Goal: Information Seeking & Learning: Find specific fact

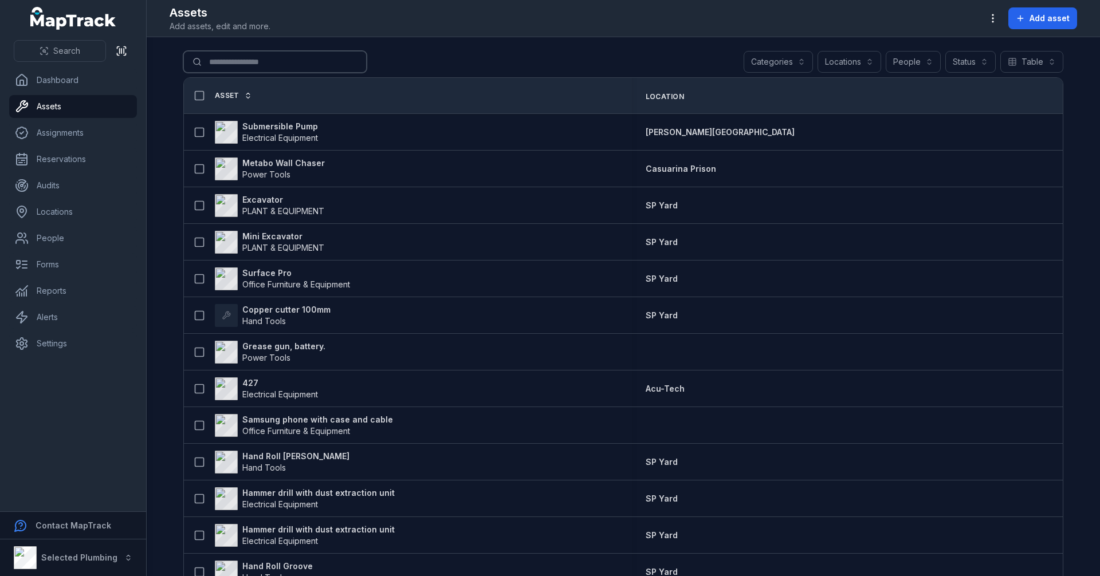
click at [248, 62] on input "Search for assets" at bounding box center [274, 62] width 183 height 22
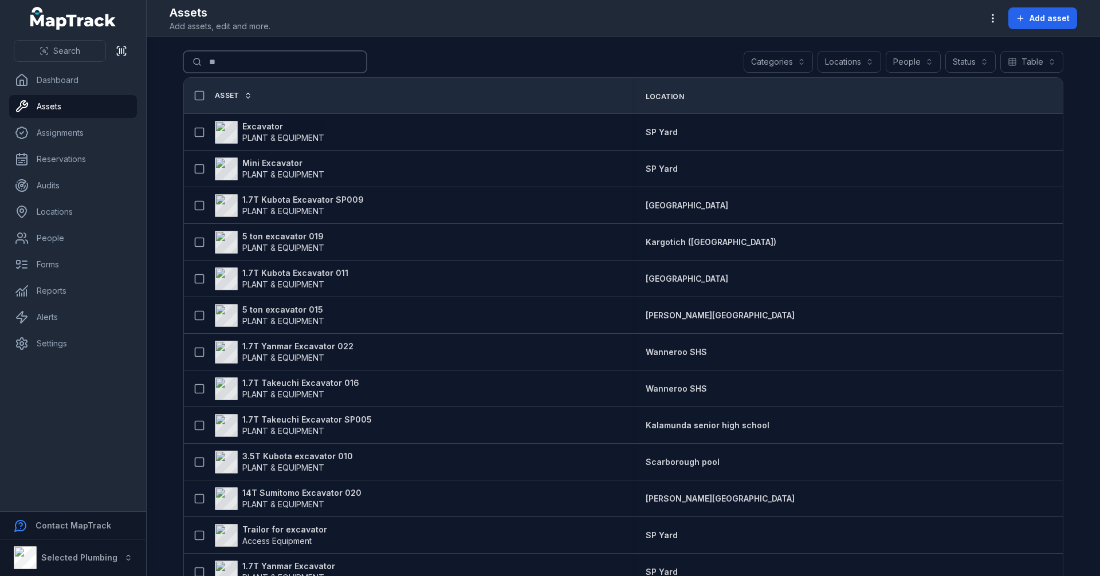
type input "*"
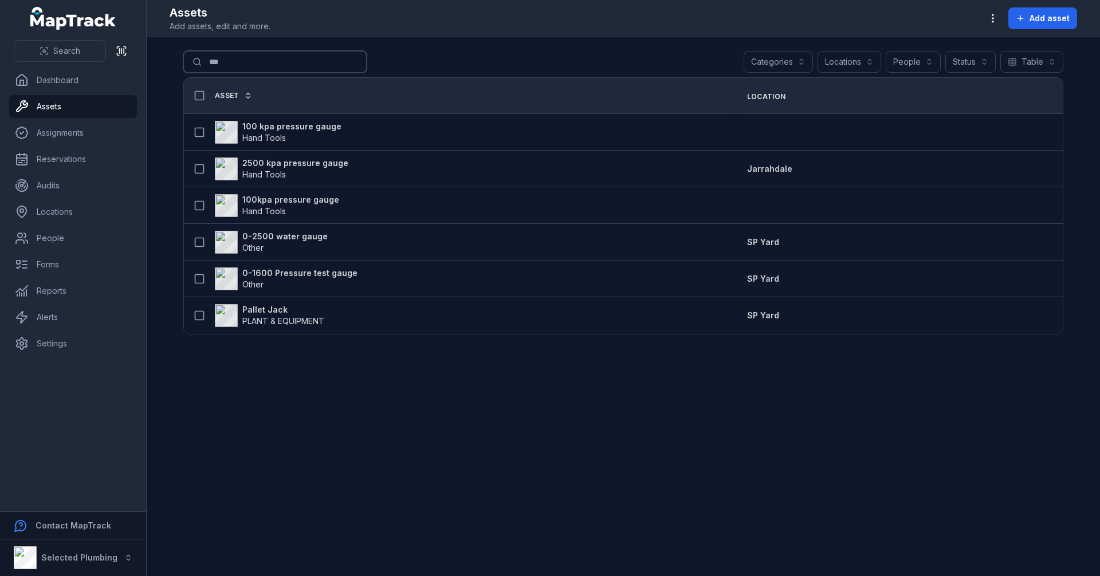
drag, startPoint x: 230, startPoint y: 64, endPoint x: 208, endPoint y: 64, distance: 21.8
click at [208, 64] on input "***" at bounding box center [274, 62] width 183 height 22
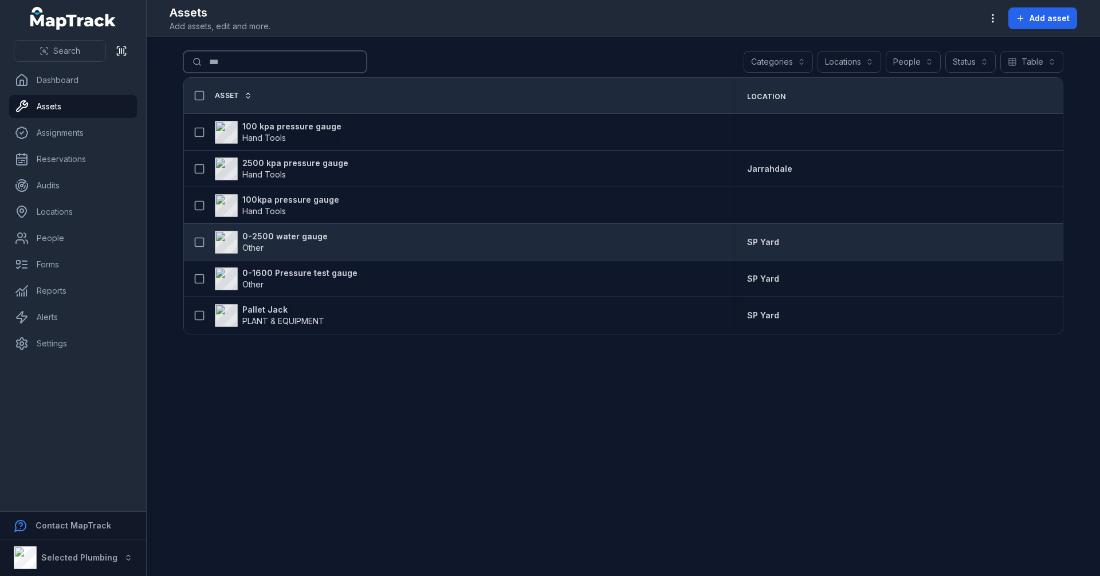
type input "***"
click at [275, 239] on strong "0-2500 water gauge" at bounding box center [284, 236] width 85 height 11
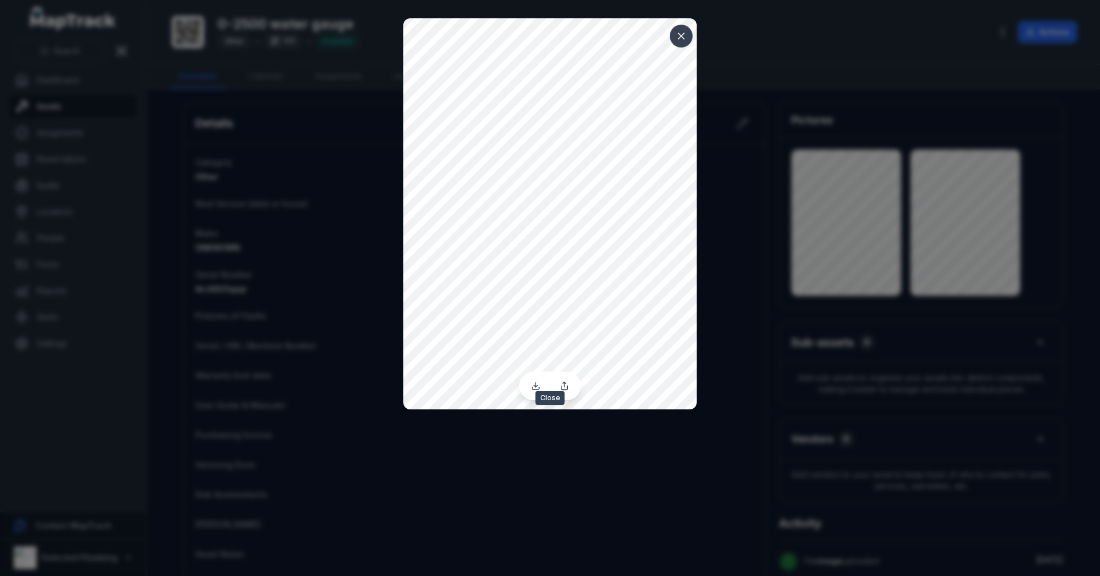
click at [681, 34] on icon at bounding box center [680, 35] width 11 height 11
click at [680, 37] on icon at bounding box center [681, 36] width 6 height 6
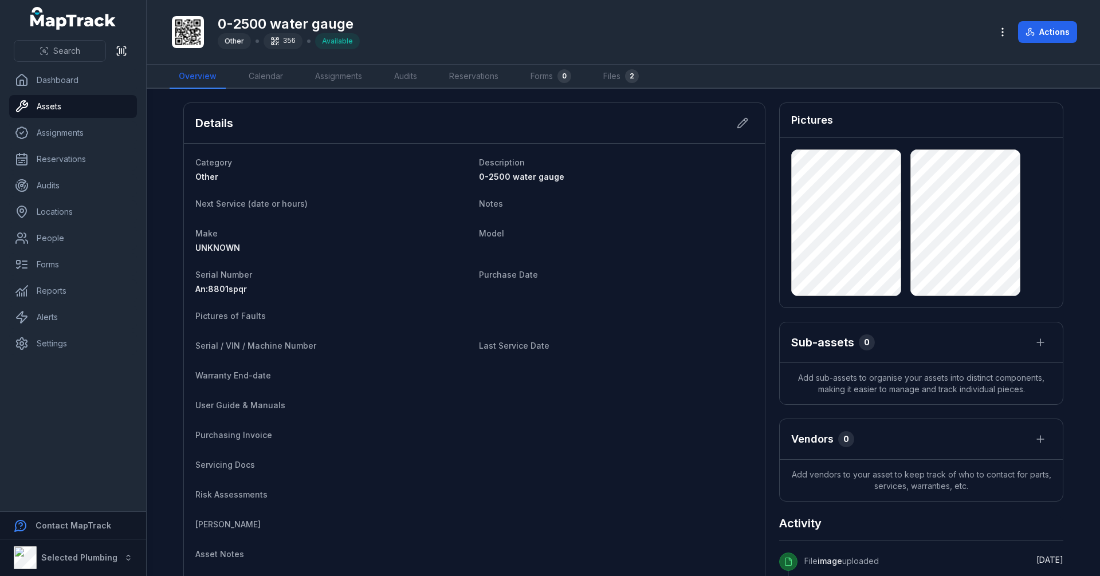
click at [639, 300] on dl "Category Other Description 0-2500 water gauge Next Service (date or hours) Note…" at bounding box center [474, 374] width 558 height 438
click at [277, 38] on rect at bounding box center [278, 39] width 2 height 2
click at [172, 109] on main "Details Category Other Description 0-2500 water gauge Next Service (date or hou…" at bounding box center [623, 332] width 953 height 487
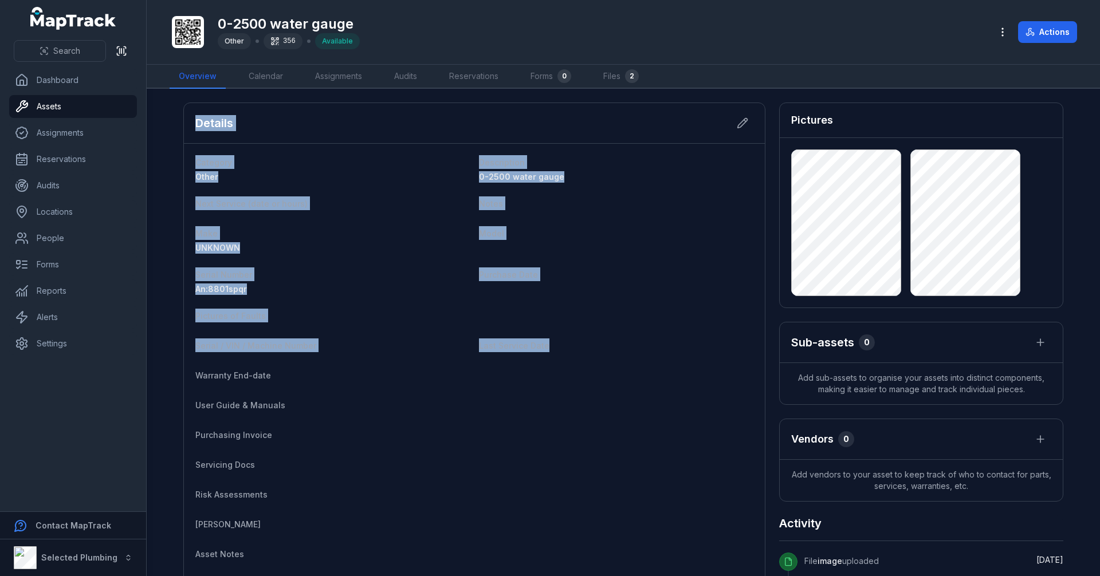
drag, startPoint x: 192, startPoint y: 121, endPoint x: 573, endPoint y: 349, distance: 443.3
click at [573, 349] on div "Details Category Other Description 0-2500 water gauge Next Service (date or hou…" at bounding box center [474, 354] width 582 height 502
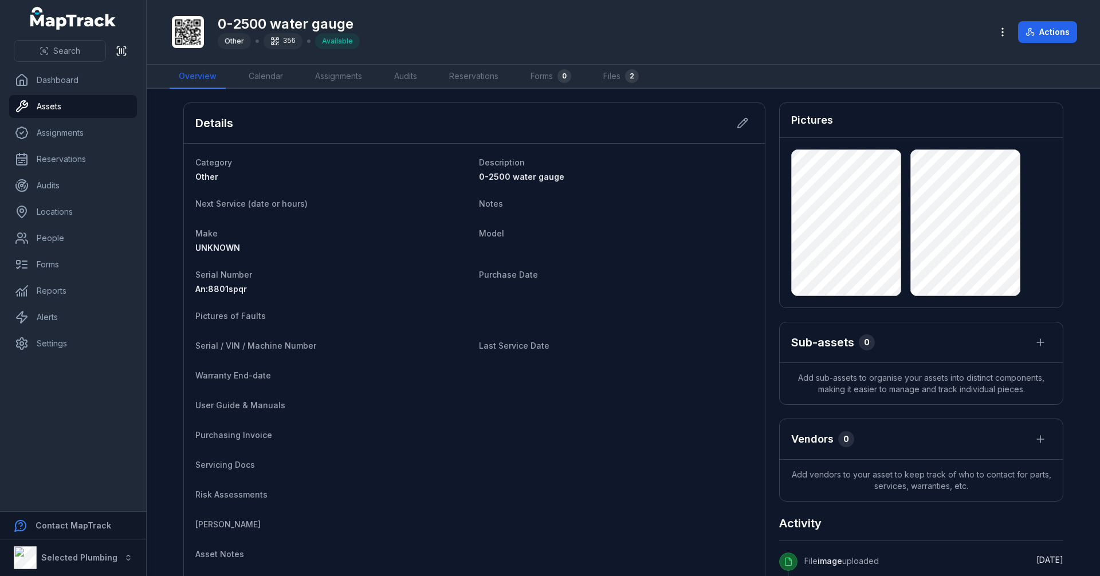
click at [371, 370] on dt "Warranty End-date" at bounding box center [332, 375] width 274 height 14
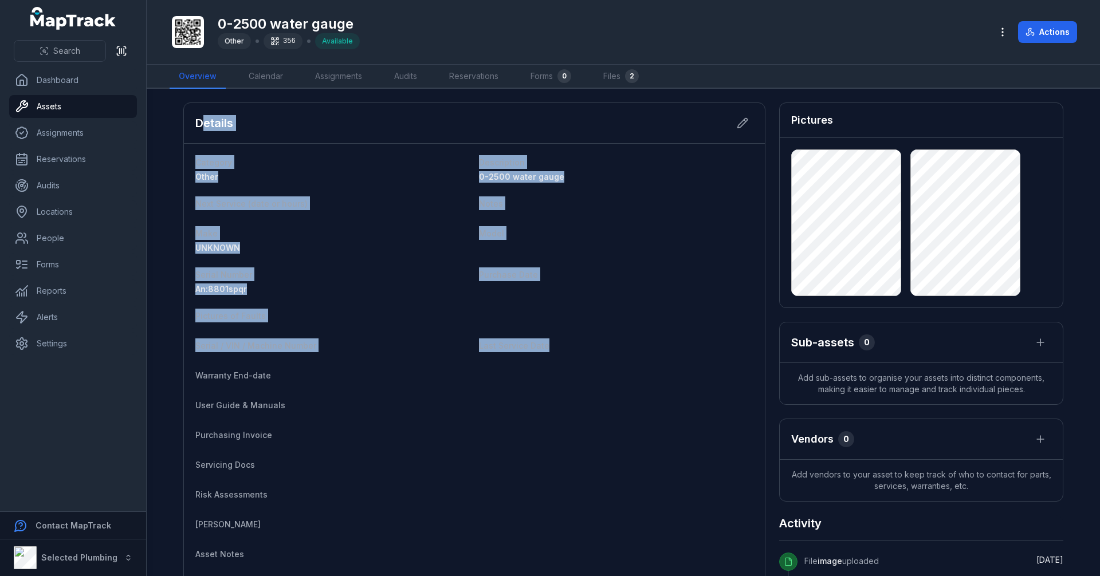
drag, startPoint x: 567, startPoint y: 349, endPoint x: 202, endPoint y: 134, distance: 423.3
click at [202, 134] on div "Details Category Other Description 0-2500 water gauge Next Service (date or hou…" at bounding box center [474, 354] width 582 height 502
click at [339, 164] on dt "Category" at bounding box center [332, 162] width 274 height 14
drag, startPoint x: 557, startPoint y: 350, endPoint x: 163, endPoint y: 96, distance: 469.7
click at [163, 96] on main "Details Category Other Description 0-2500 water gauge Next Service (date or hou…" at bounding box center [623, 332] width 953 height 487
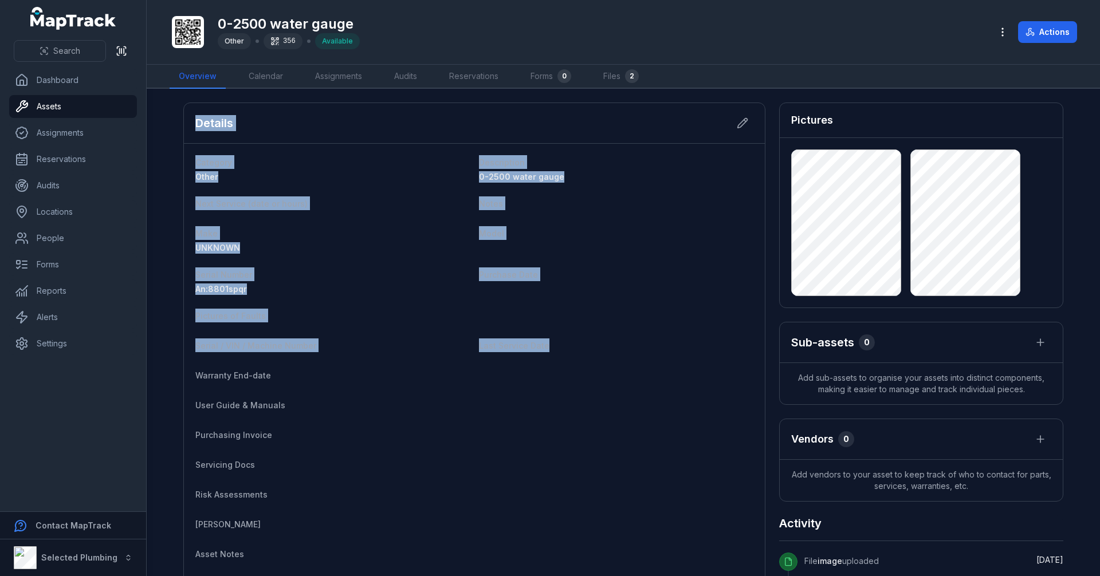
click at [610, 327] on dl "Category Other Description 0-2500 water gauge Next Service (date or hours) Note…" at bounding box center [474, 374] width 558 height 438
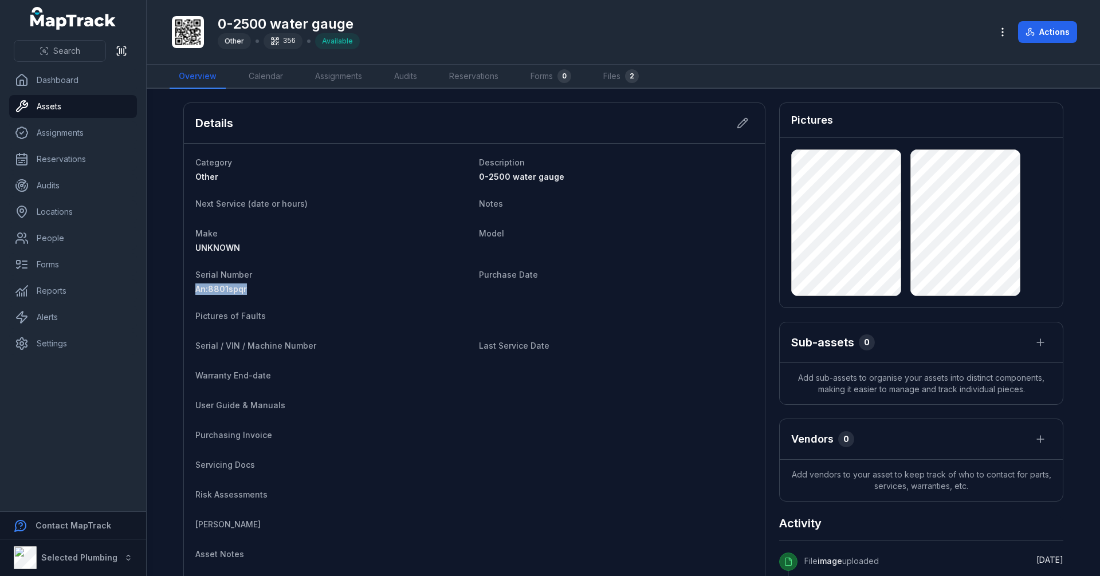
drag, startPoint x: 252, startPoint y: 290, endPoint x: 183, endPoint y: 293, distance: 69.3
click at [184, 293] on div "Category Other Description 0-2500 water gauge Next Service (date or hours) Note…" at bounding box center [474, 374] width 581 height 460
click at [239, 290] on span "An:8801spqr" at bounding box center [221, 289] width 52 height 10
drag, startPoint x: 224, startPoint y: 290, endPoint x: 186, endPoint y: 289, distance: 37.8
click at [186, 289] on div "Category Other Description 0-2500 water gauge Next Service (date or hours) Note…" at bounding box center [474, 374] width 581 height 460
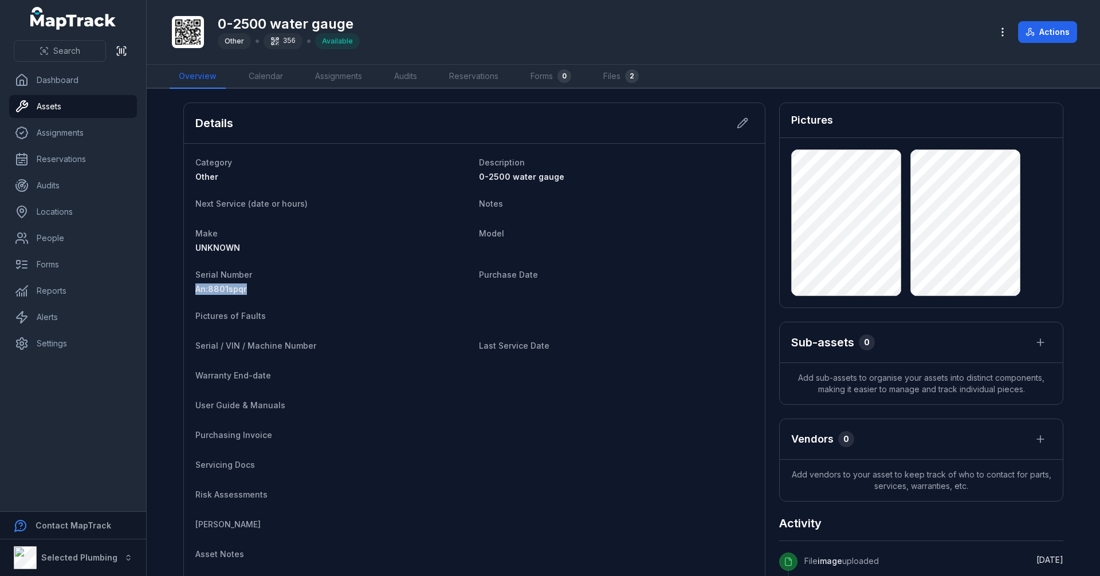
click at [286, 296] on dl "Category Other Description 0-2500 water gauge Next Service (date or hours) Note…" at bounding box center [474, 374] width 558 height 438
